Goal: Go to known website: Access a specific website the user already knows

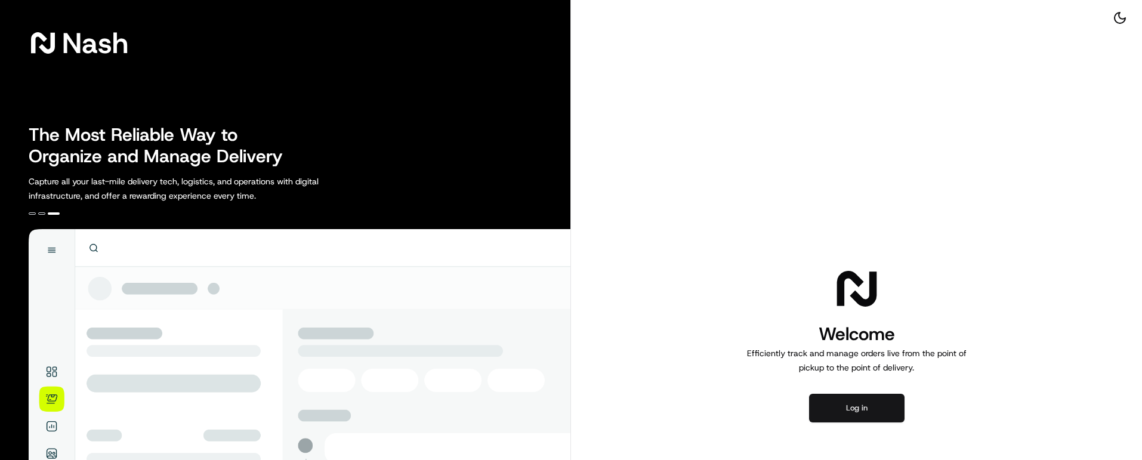
click at [852, 414] on button "Log in" at bounding box center [856, 408] width 95 height 29
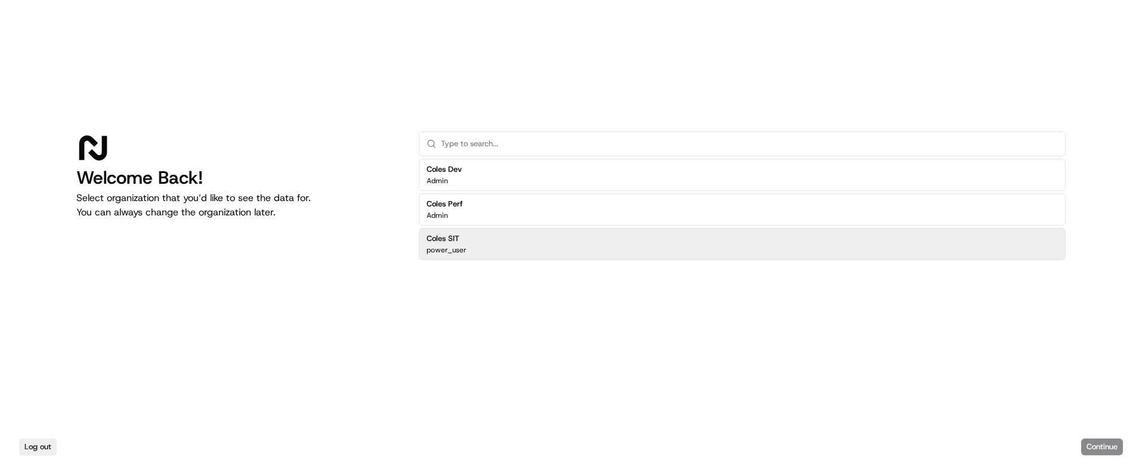
click at [494, 246] on div "Coles SIT power_user" at bounding box center [742, 244] width 646 height 32
click at [1110, 447] on button "Continue" at bounding box center [1102, 446] width 42 height 17
